Goal: Transaction & Acquisition: Purchase product/service

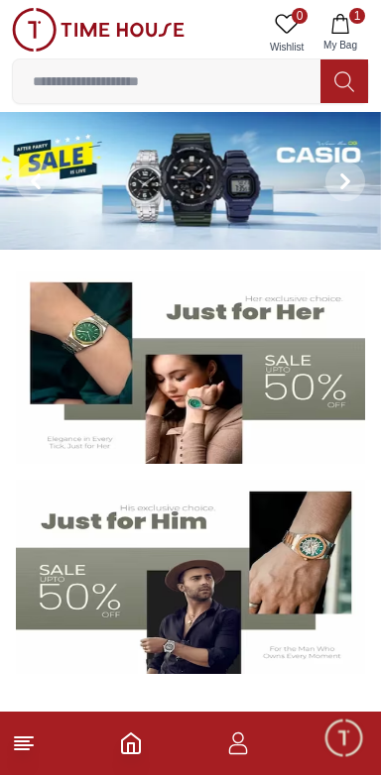
click at [348, 26] on icon "button" at bounding box center [339, 24] width 17 height 20
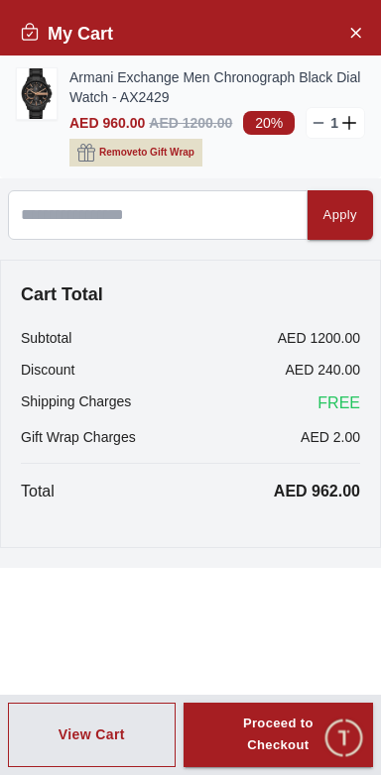
click at [31, 82] on img at bounding box center [37, 93] width 40 height 51
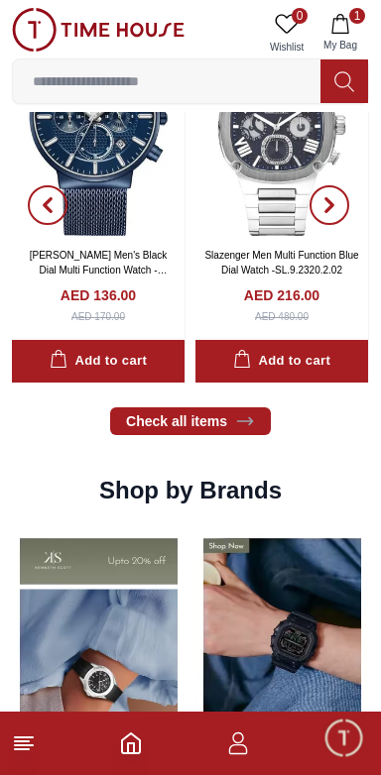
scroll to position [1427, 0]
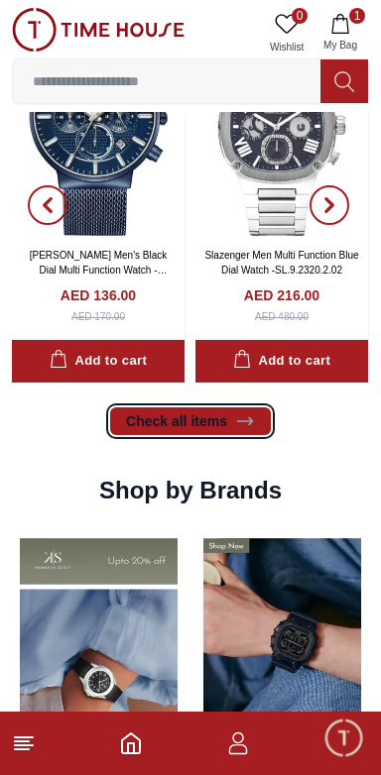
click at [211, 407] on link "Check all items" at bounding box center [190, 421] width 161 height 28
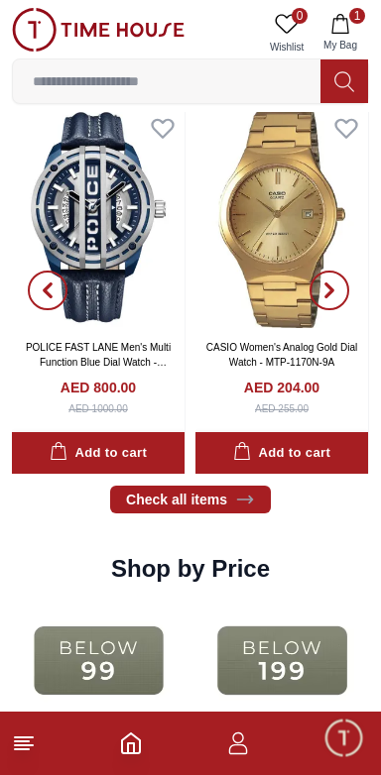
scroll to position [1427, 0]
